Goal: Task Accomplishment & Management: Use online tool/utility

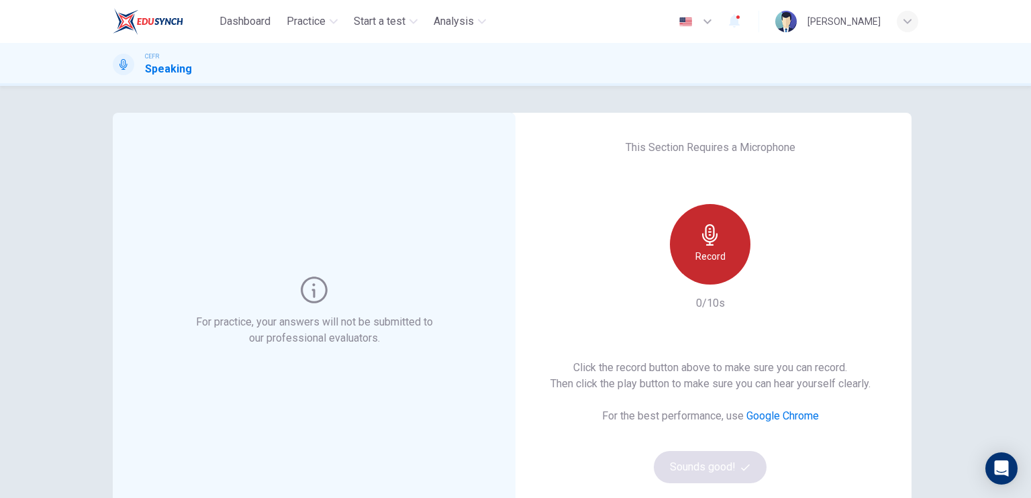
click at [699, 253] on h6 "Record" at bounding box center [711, 256] width 30 height 16
click at [708, 235] on icon "button" at bounding box center [710, 234] width 21 height 21
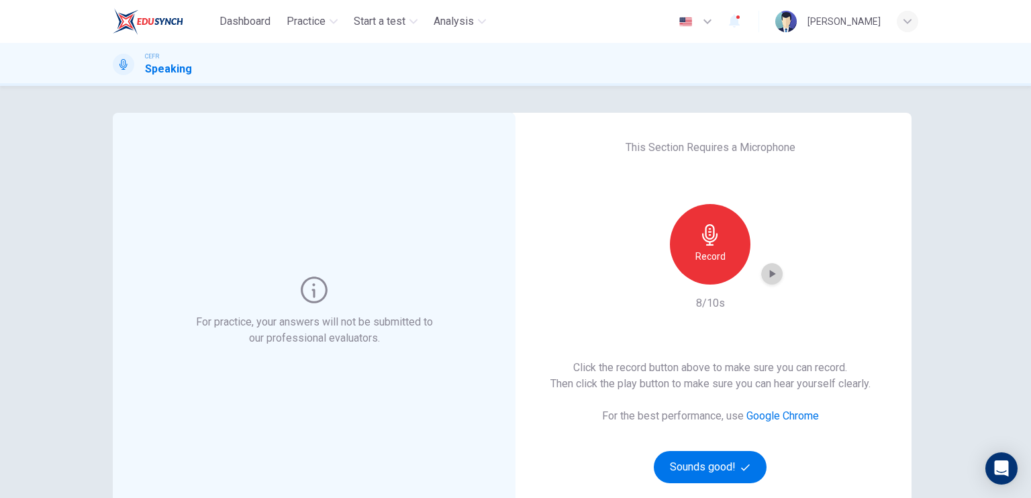
click at [770, 271] on icon "button" at bounding box center [773, 274] width 6 height 8
click at [743, 465] on icon "button" at bounding box center [745, 467] width 9 height 9
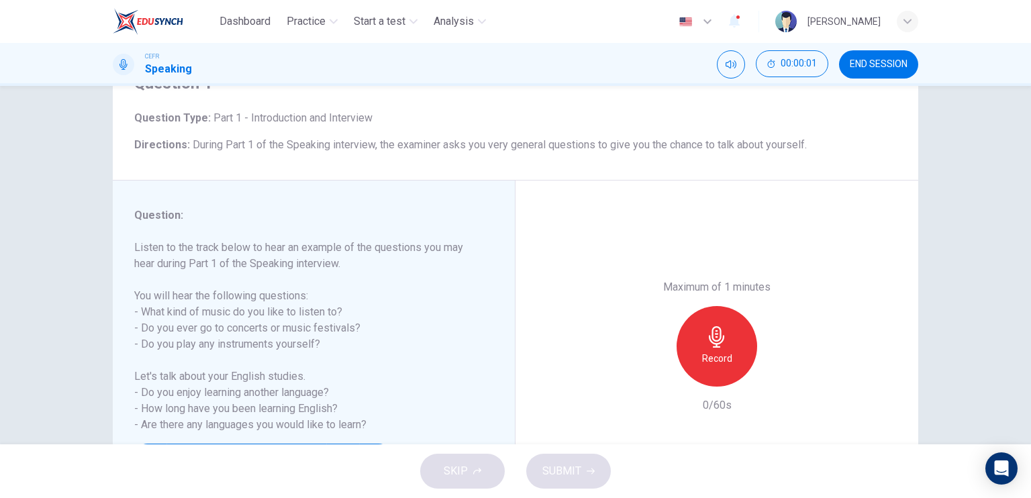
scroll to position [134, 0]
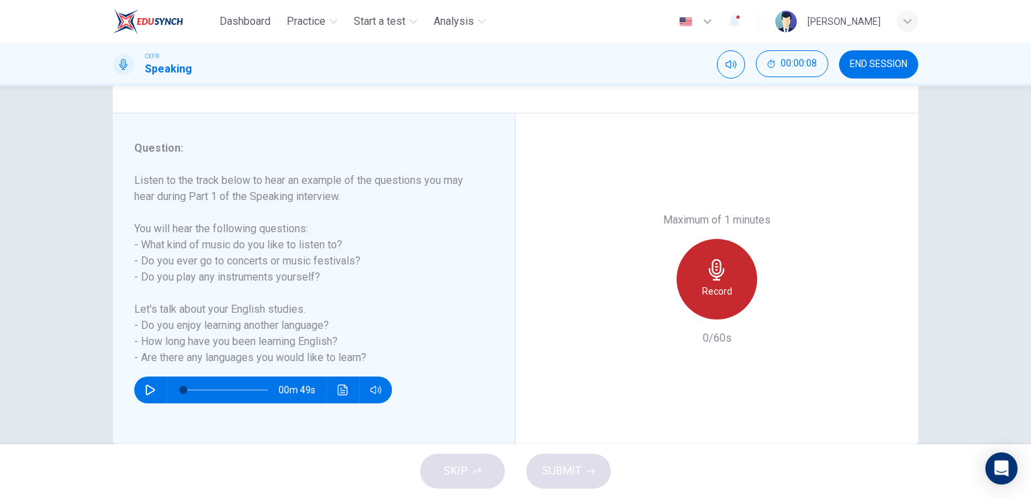
click at [706, 287] on h6 "Record" at bounding box center [717, 291] width 30 height 16
click at [707, 287] on h6 "Stop" at bounding box center [717, 291] width 20 height 16
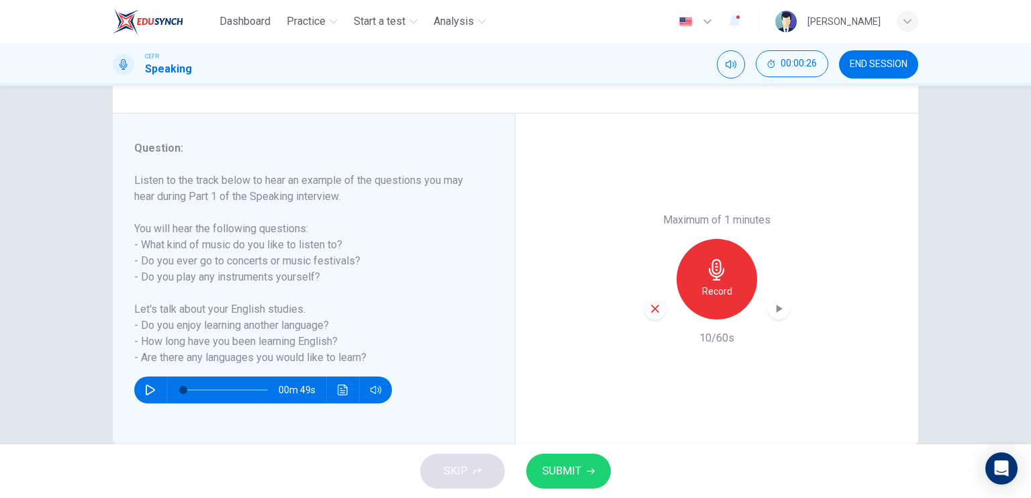
click at [843, 68] on button "END SESSION" at bounding box center [878, 64] width 79 height 28
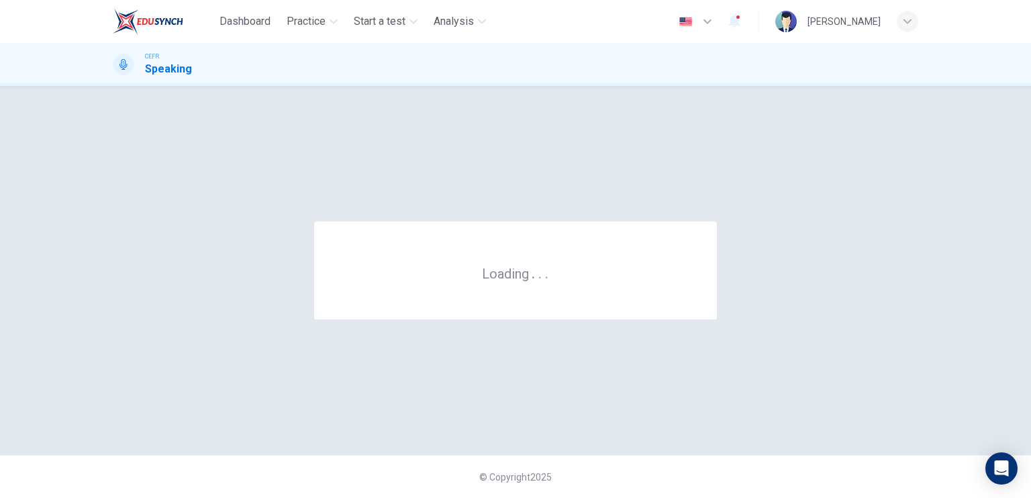
scroll to position [0, 0]
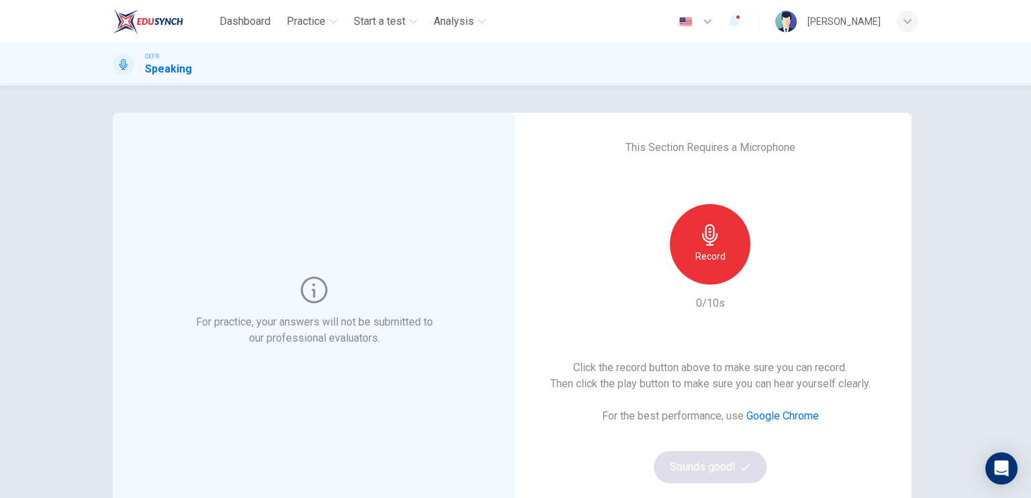
click at [722, 236] on div "Record" at bounding box center [710, 244] width 81 height 81
click at [716, 230] on icon "button" at bounding box center [710, 234] width 21 height 21
click at [770, 276] on icon "button" at bounding box center [771, 273] width 13 height 13
click at [742, 468] on icon "button" at bounding box center [745, 467] width 9 height 7
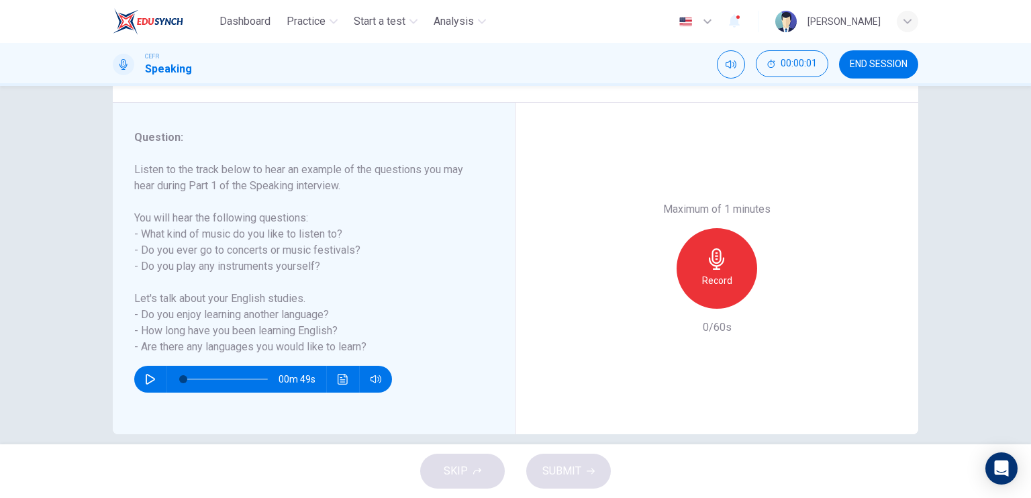
scroll to position [161, 0]
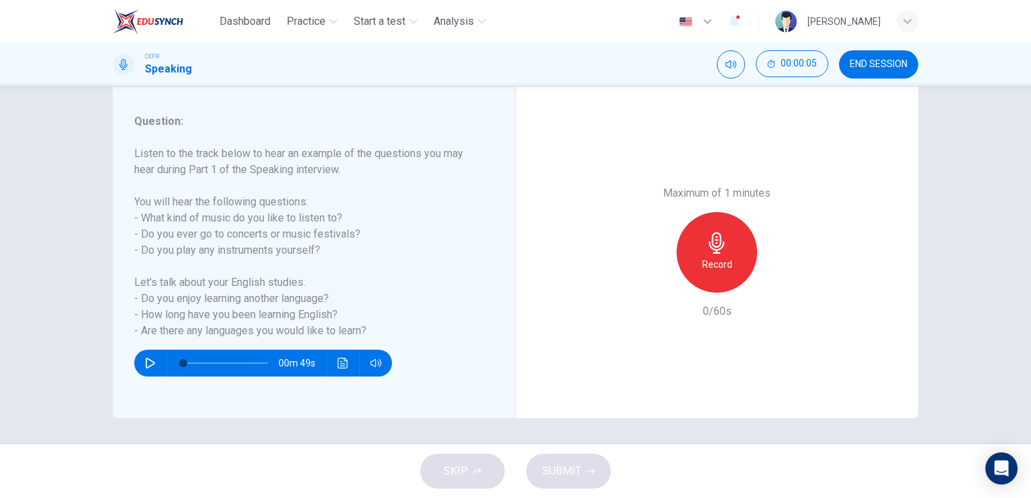
click at [721, 260] on h6 "Record" at bounding box center [717, 264] width 30 height 16
click at [722, 243] on icon "button" at bounding box center [716, 242] width 21 height 21
click at [559, 459] on button "SUBMIT" at bounding box center [568, 471] width 85 height 35
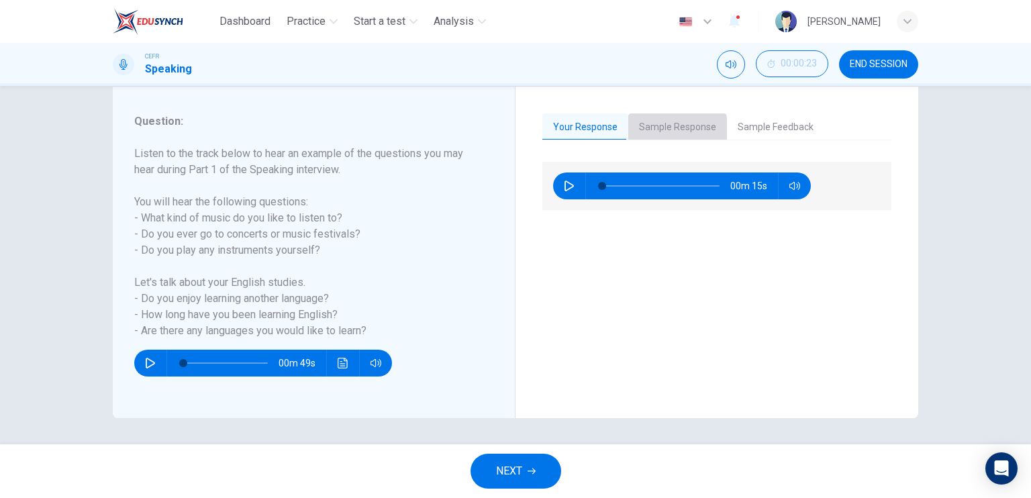
click at [657, 130] on button "Sample Response" at bounding box center [677, 127] width 99 height 28
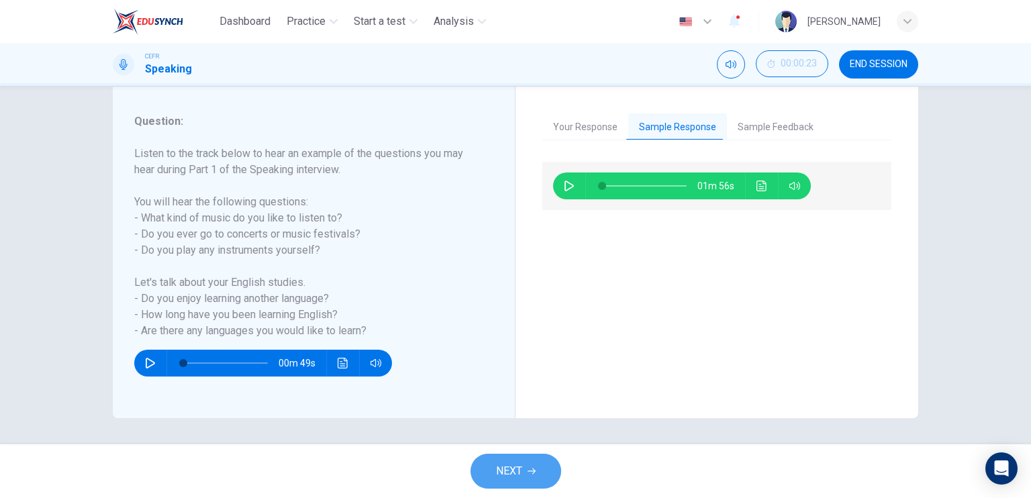
click at [518, 475] on span "NEXT" at bounding box center [509, 471] width 26 height 19
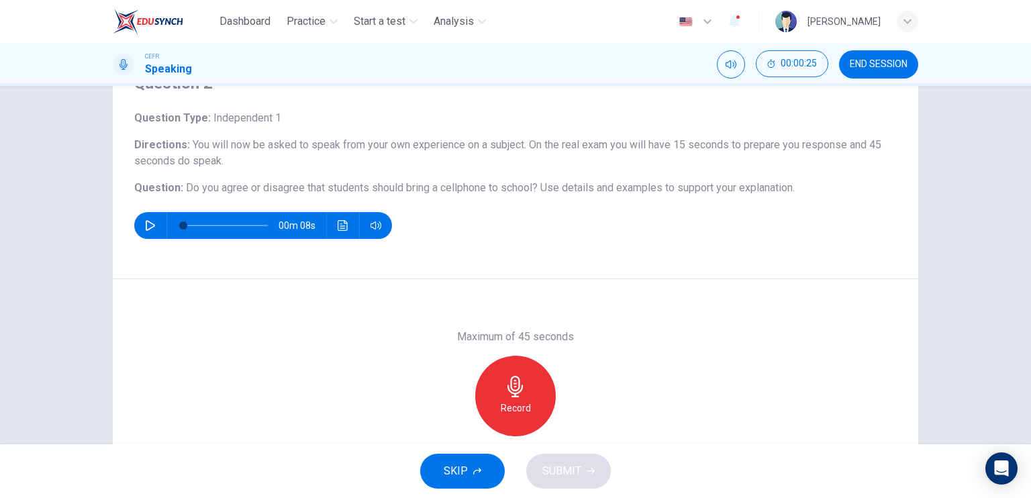
scroll to position [0, 0]
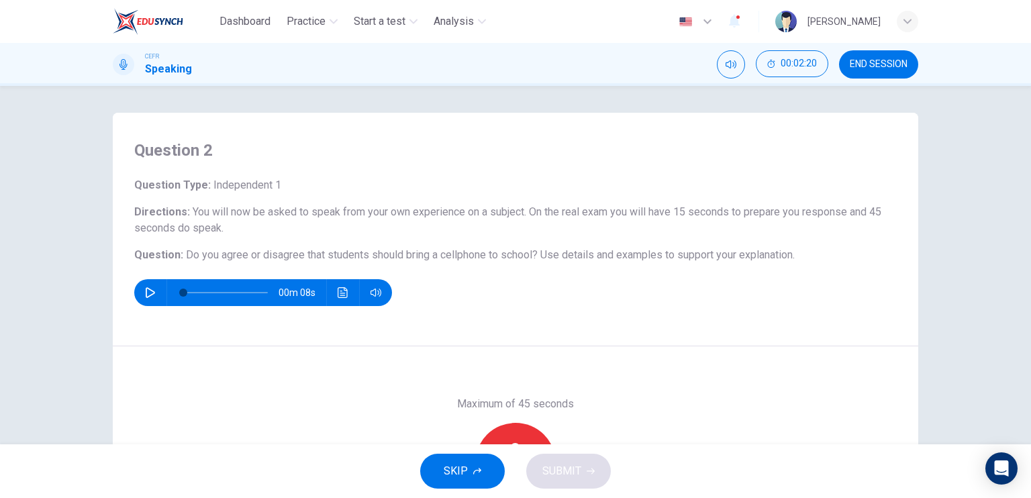
click at [482, 471] on button "SKIP" at bounding box center [462, 471] width 85 height 35
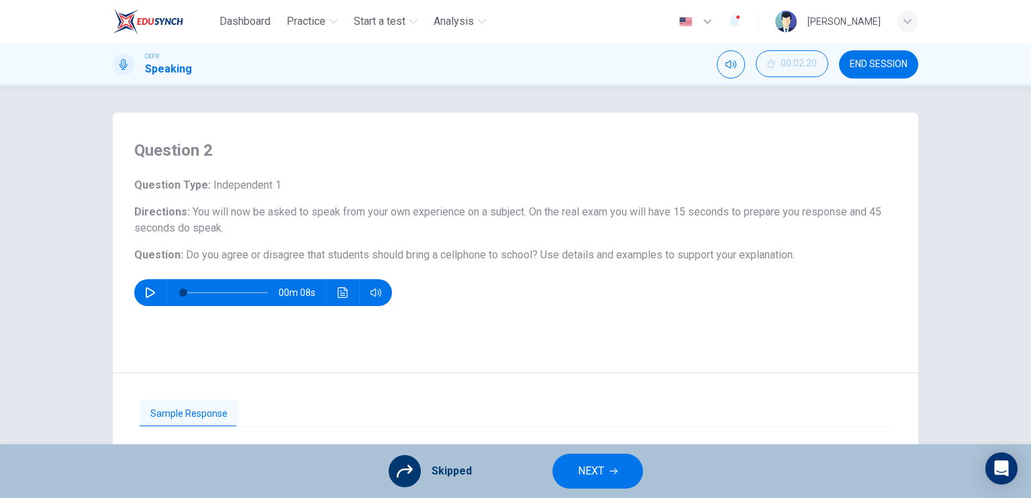
scroll to position [161, 0]
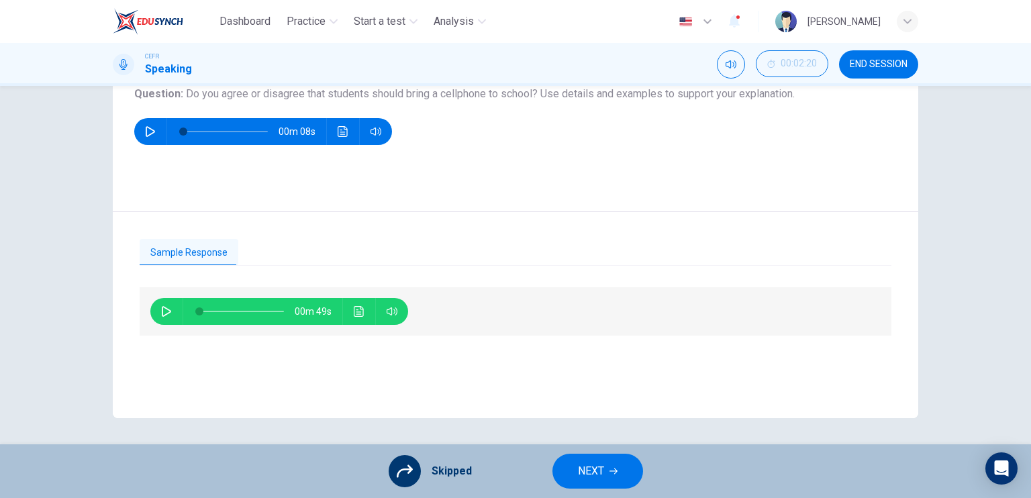
click at [355, 301] on button "Click to see the audio transcription" at bounding box center [358, 311] width 21 height 27
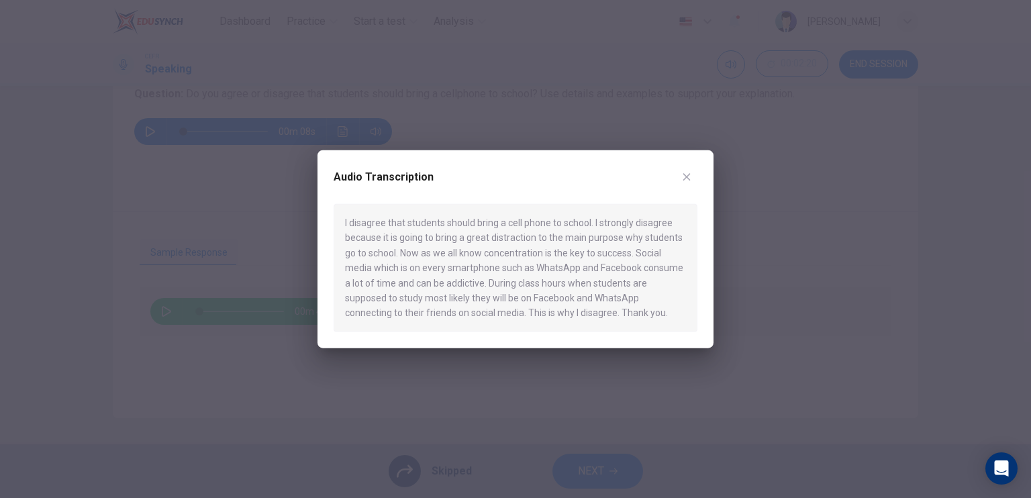
click at [741, 231] on div at bounding box center [515, 249] width 1031 height 498
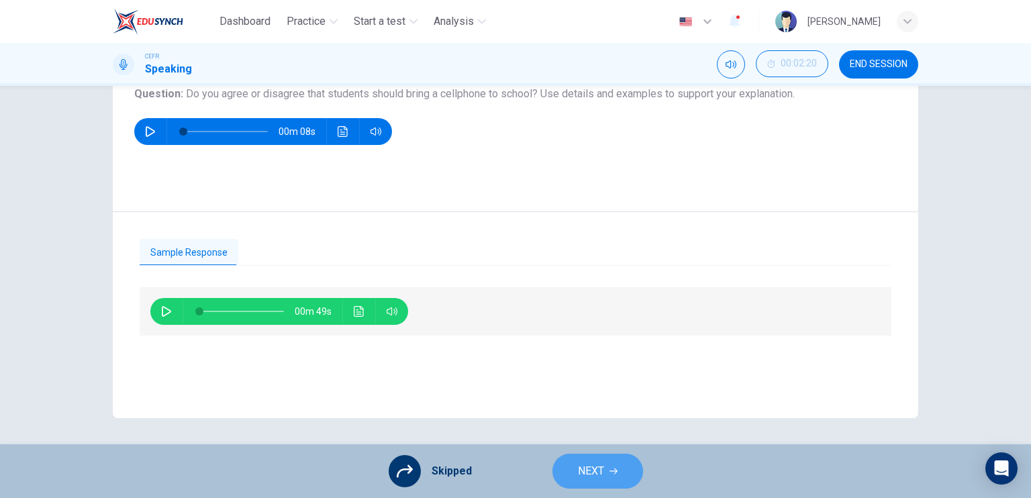
click at [604, 478] on button "NEXT" at bounding box center [598, 471] width 91 height 35
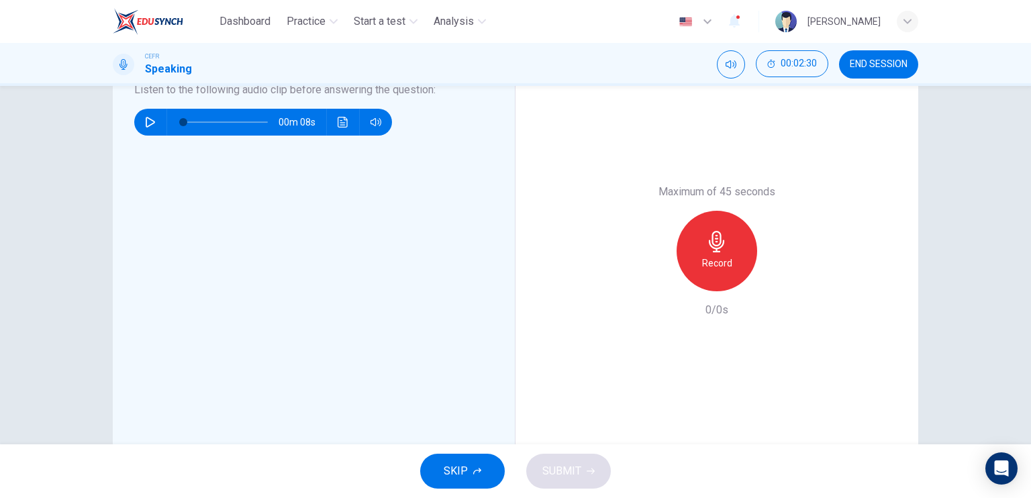
scroll to position [168, 0]
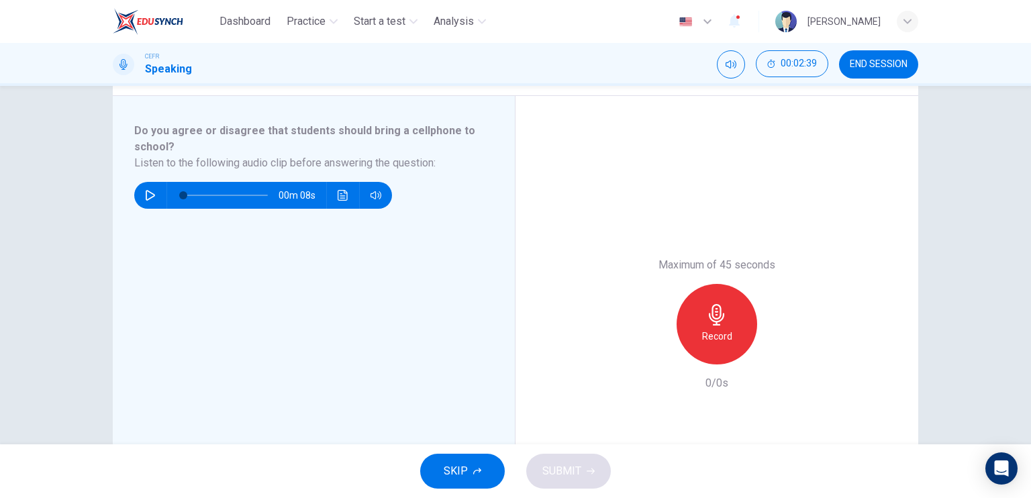
click at [723, 332] on h6 "Record" at bounding box center [717, 336] width 30 height 16
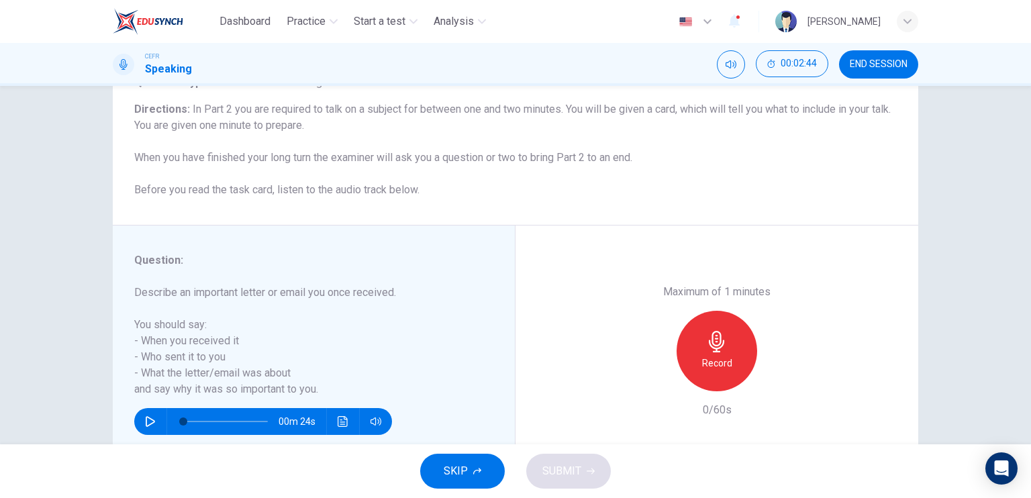
scroll to position [27, 0]
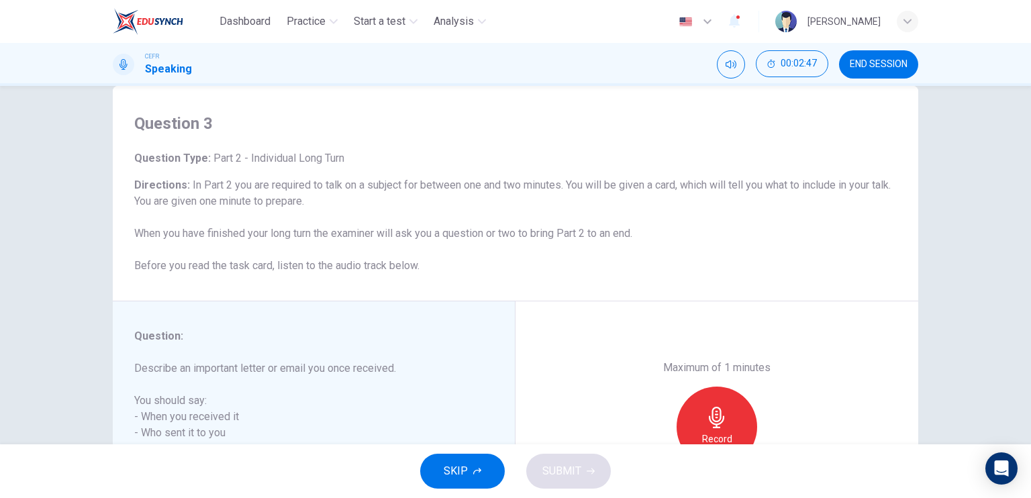
click at [488, 461] on button "SKIP" at bounding box center [462, 471] width 85 height 35
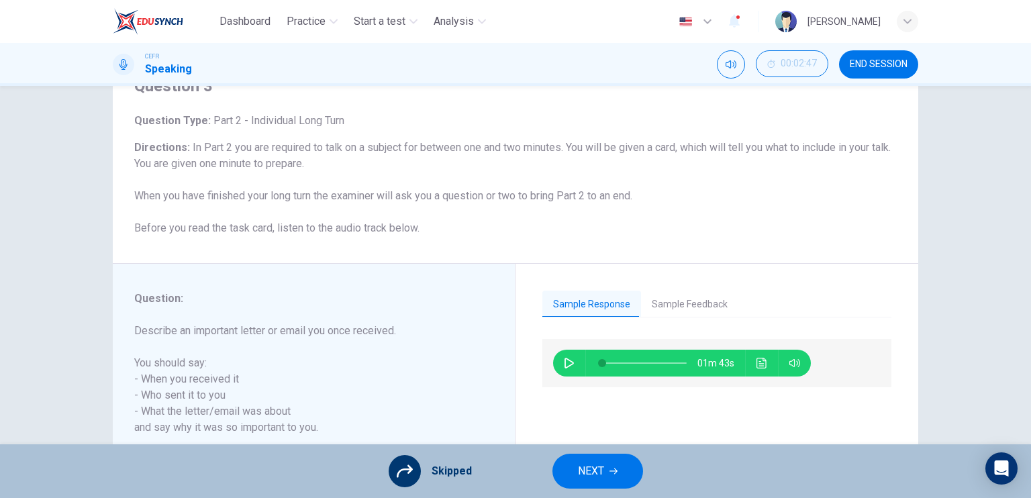
scroll to position [94, 0]
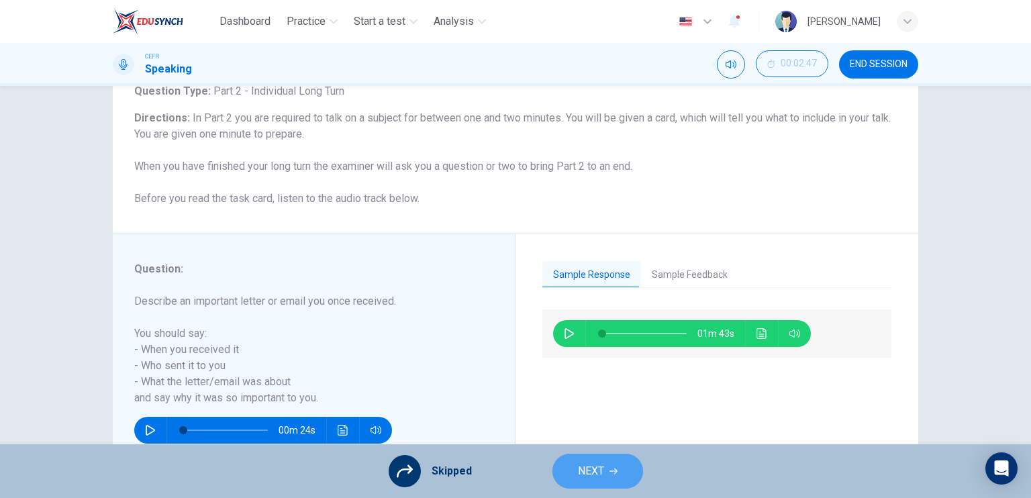
click at [604, 467] on button "NEXT" at bounding box center [598, 471] width 91 height 35
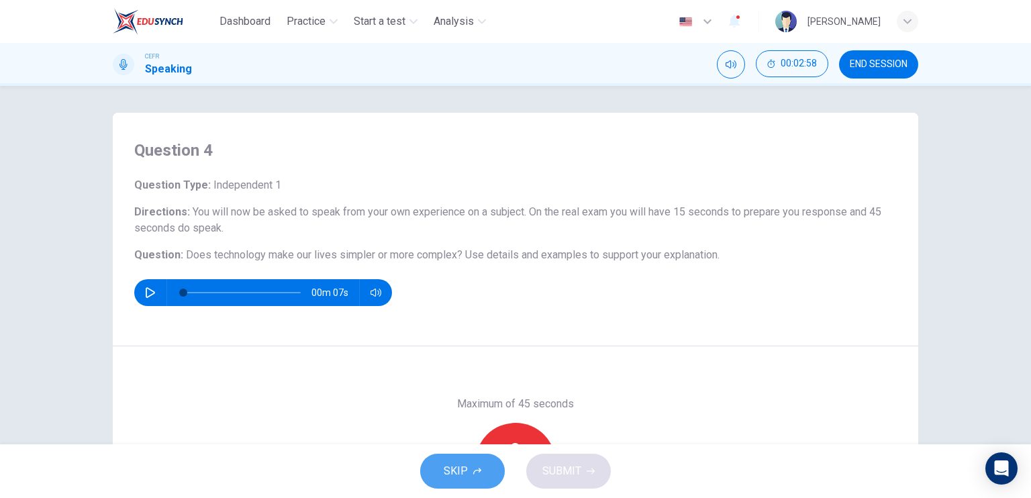
click at [484, 472] on button "SKIP" at bounding box center [462, 471] width 85 height 35
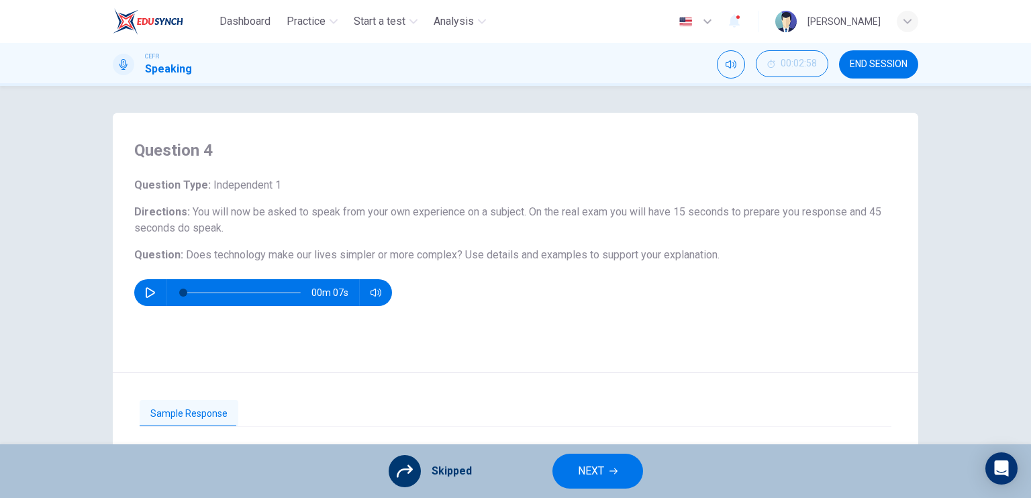
click at [593, 471] on span "NEXT" at bounding box center [591, 471] width 26 height 19
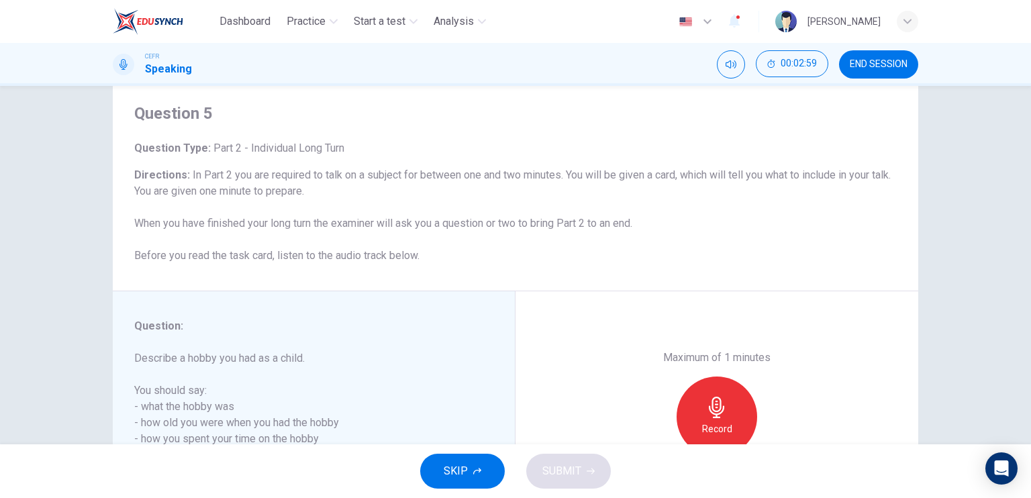
scroll to position [67, 0]
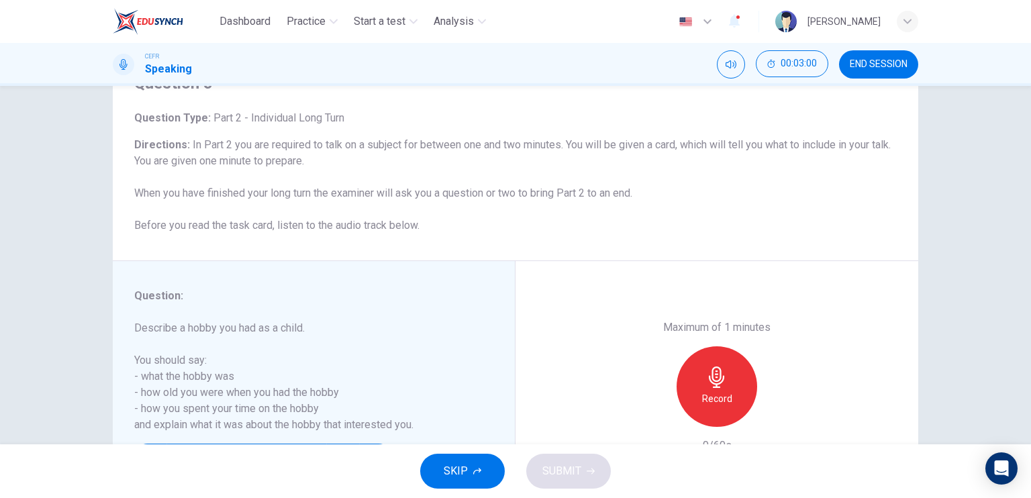
click at [467, 466] on span "SKIP" at bounding box center [456, 471] width 24 height 19
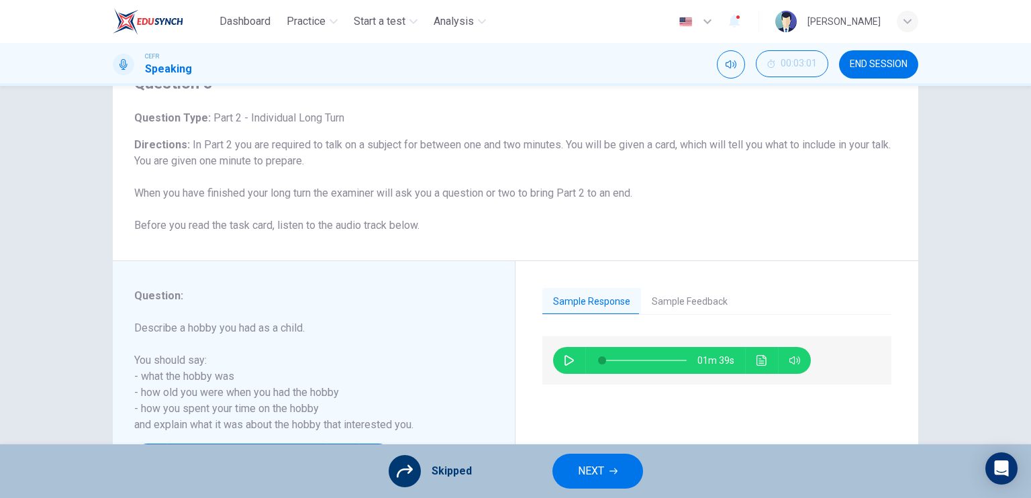
click at [614, 474] on icon "button" at bounding box center [614, 471] width 8 height 8
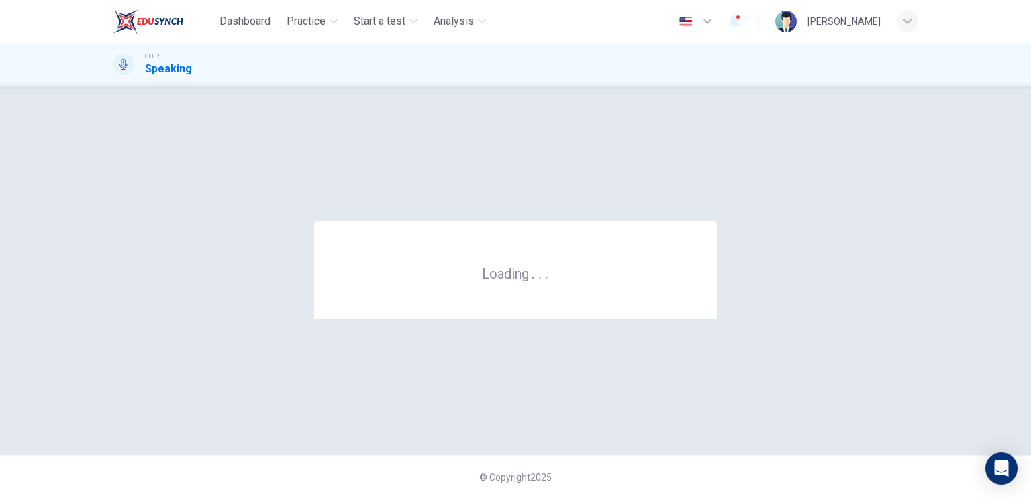
scroll to position [0, 0]
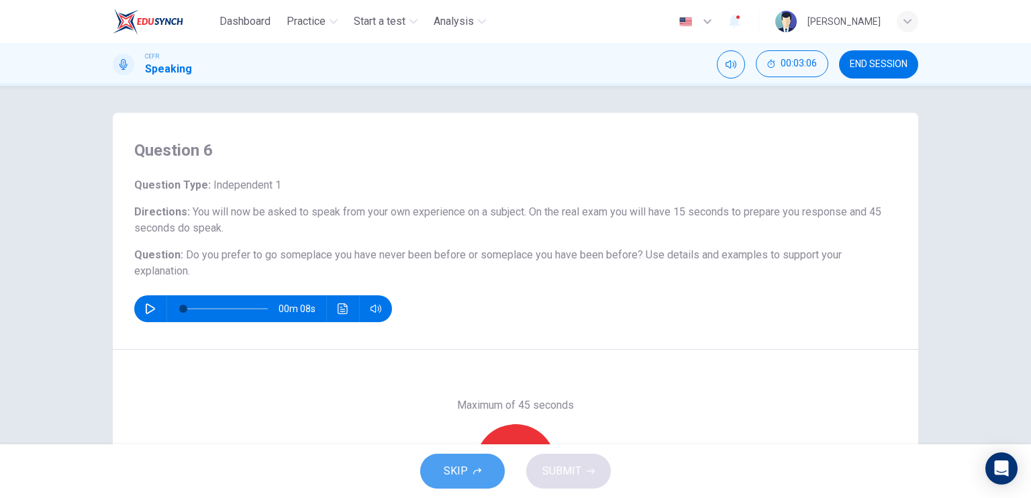
click at [460, 470] on span "SKIP" at bounding box center [456, 471] width 24 height 19
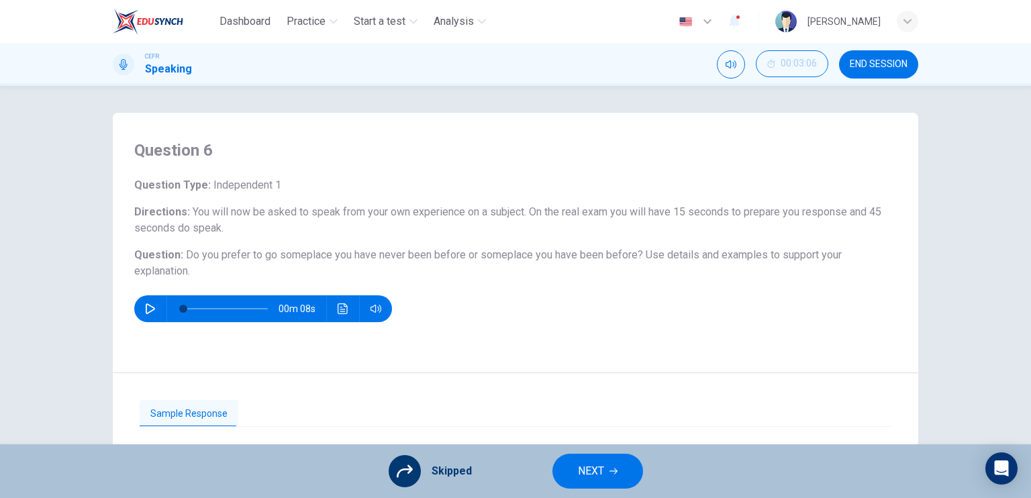
click at [590, 474] on span "NEXT" at bounding box center [591, 471] width 26 height 19
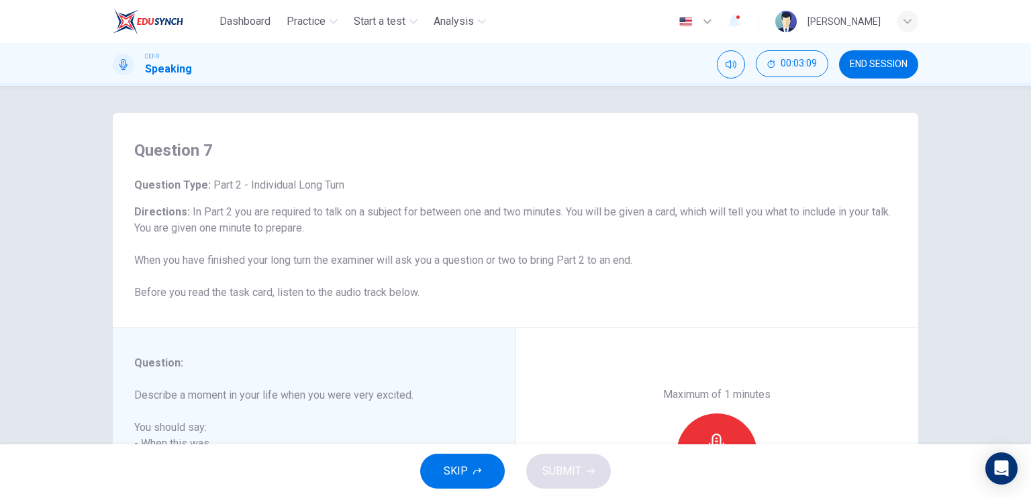
click at [477, 466] on button "SKIP" at bounding box center [462, 471] width 85 height 35
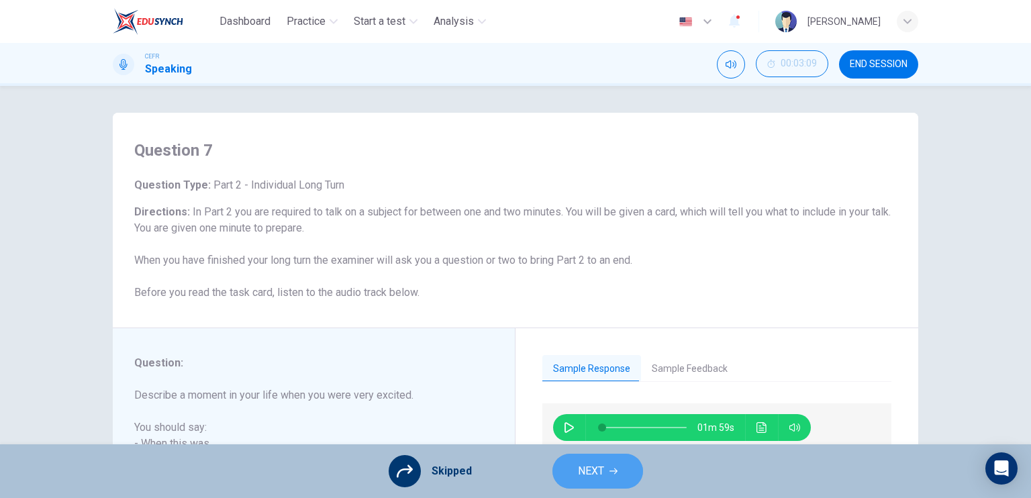
click at [607, 469] on button "NEXT" at bounding box center [598, 471] width 91 height 35
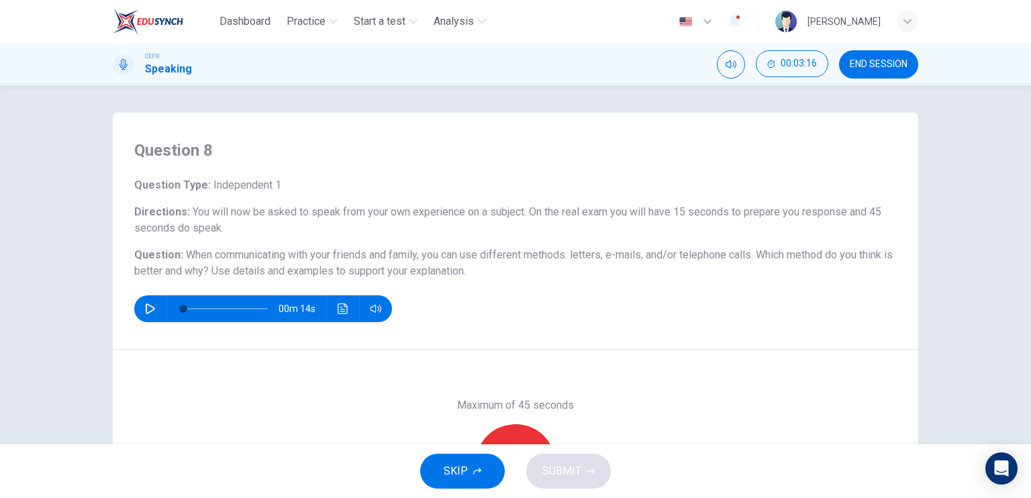
click at [888, 67] on span "END SESSION" at bounding box center [879, 64] width 58 height 11
